Goal: Task Accomplishment & Management: Manage account settings

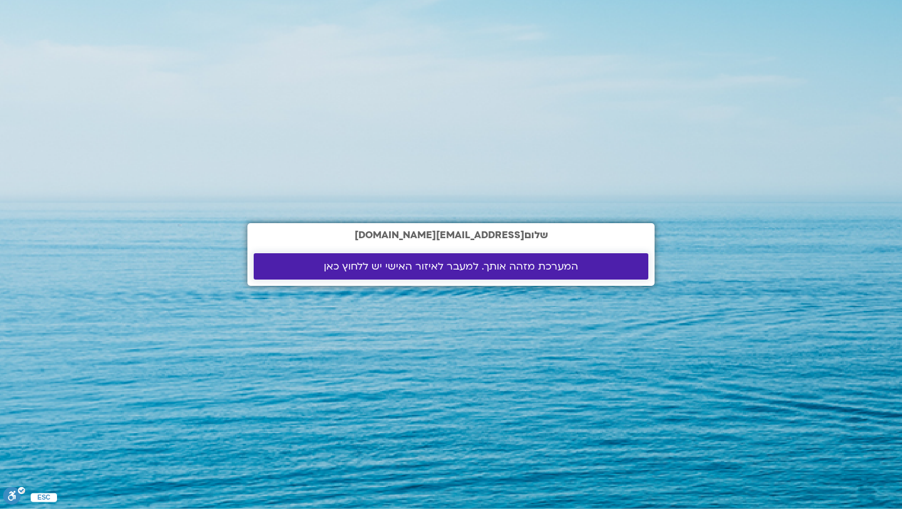
click at [511, 267] on span "המערכת מזהה אותך. למעבר לאיזור האישי יש ללחוץ כאן" at bounding box center [451, 266] width 254 height 11
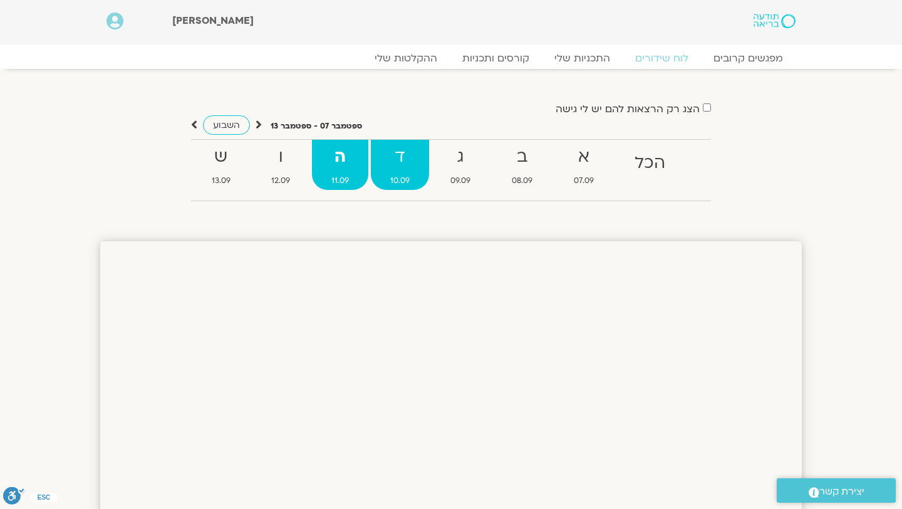
click at [397, 166] on strong "ד" at bounding box center [400, 157] width 58 height 28
click at [588, 56] on link "התכניות שלי" at bounding box center [582, 58] width 97 height 15
click at [655, 58] on link "לוח שידורים" at bounding box center [662, 58] width 94 height 15
click at [655, 59] on link "לוח שידורים" at bounding box center [662, 58] width 94 height 15
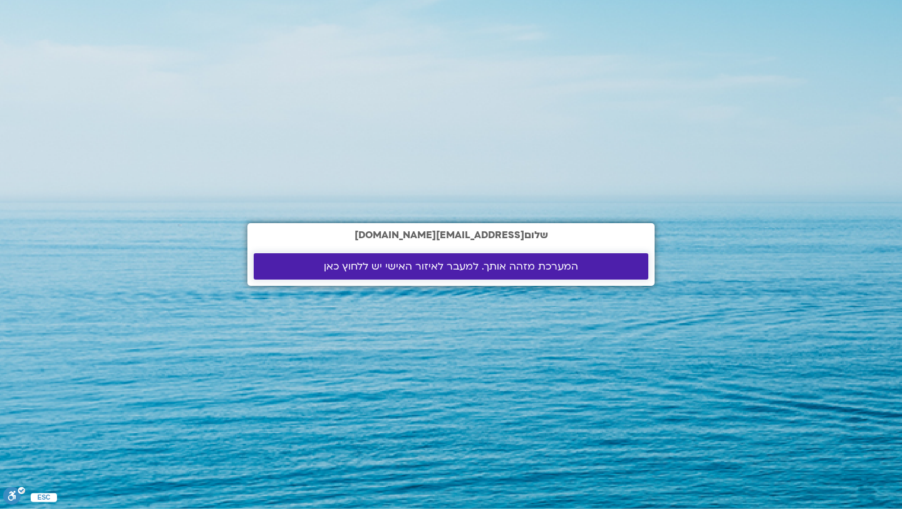
click at [382, 269] on span "המערכת מזהה אותך. למעבר לאיזור האישי יש ללחוץ כאן" at bounding box center [451, 266] width 254 height 11
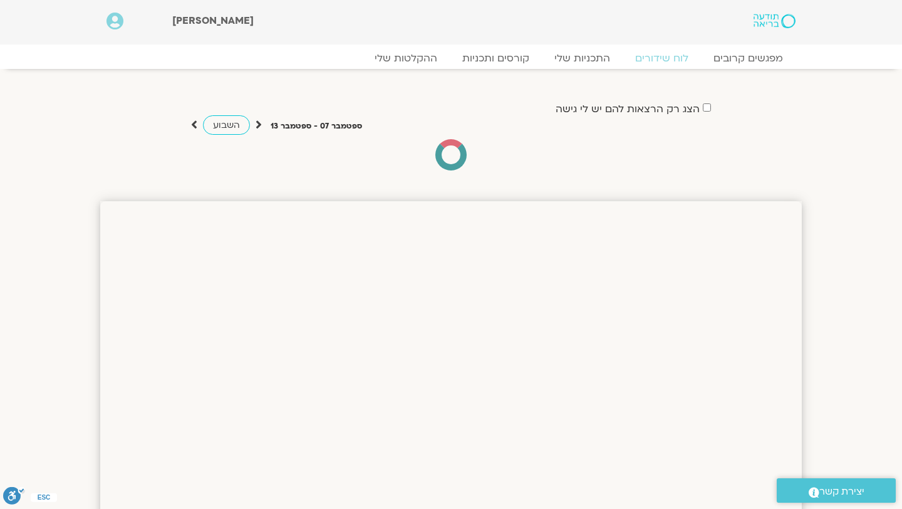
click at [113, 21] on icon at bounding box center [115, 22] width 17 height 18
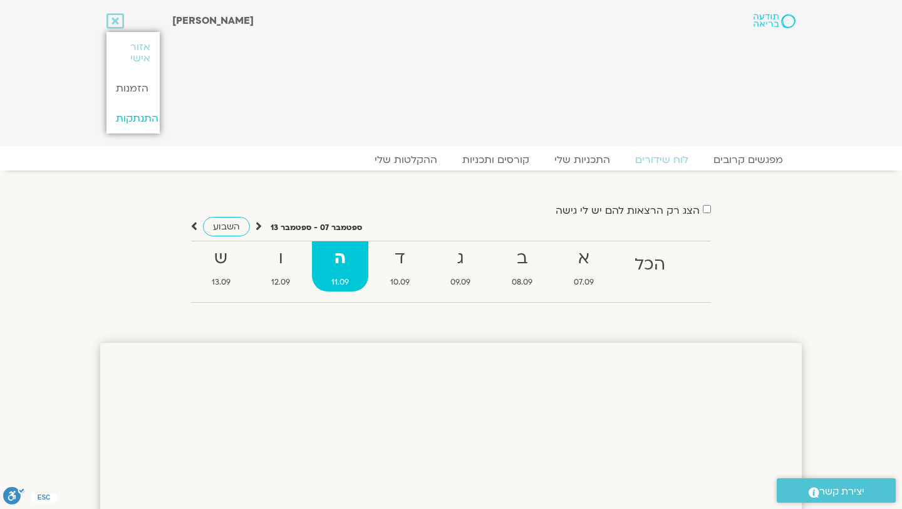
click at [138, 114] on link "התנתקות" at bounding box center [133, 118] width 53 height 30
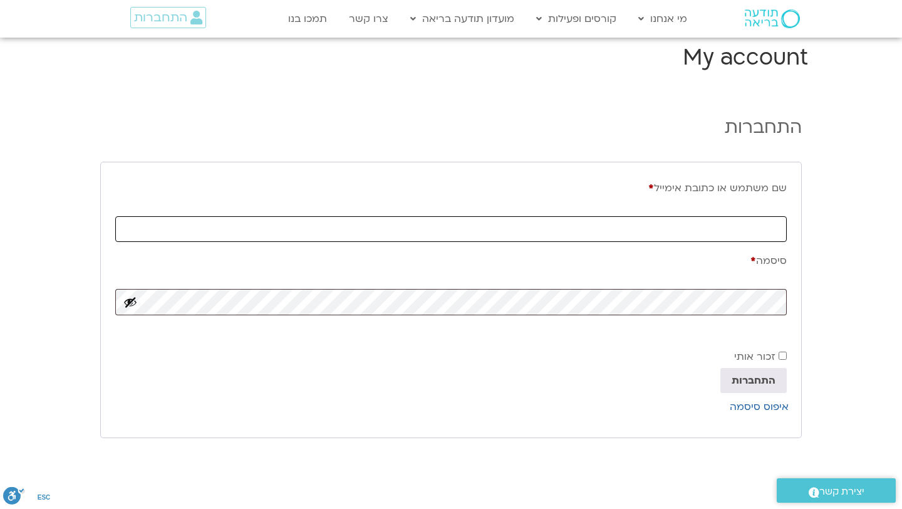
click at [381, 238] on input "שם משתמש או כתובת אימייל * חובה" at bounding box center [451, 229] width 672 height 26
type input "tamarshem@gmail.com"
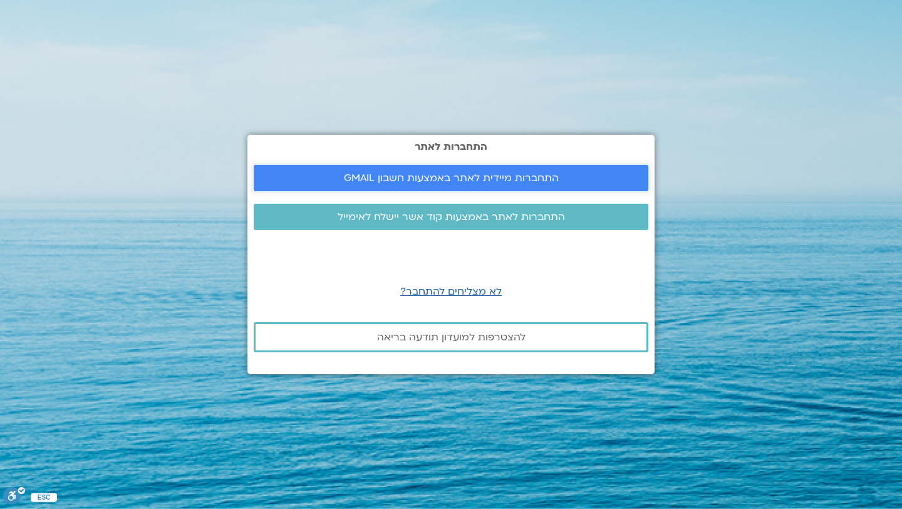
click at [393, 174] on span "התחברות מיידית לאתר באמצעות חשבון GMAIL" at bounding box center [451, 177] width 215 height 11
